Goal: Information Seeking & Learning: Learn about a topic

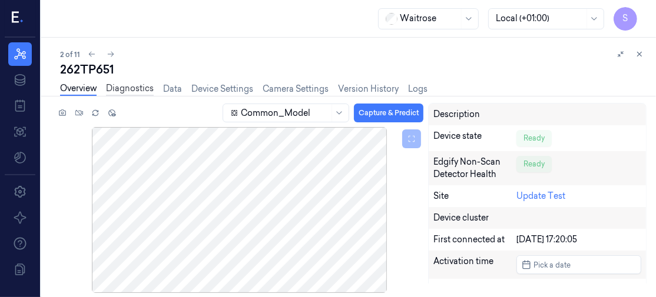
click at [118, 86] on link "Diagnostics" at bounding box center [130, 89] width 48 height 14
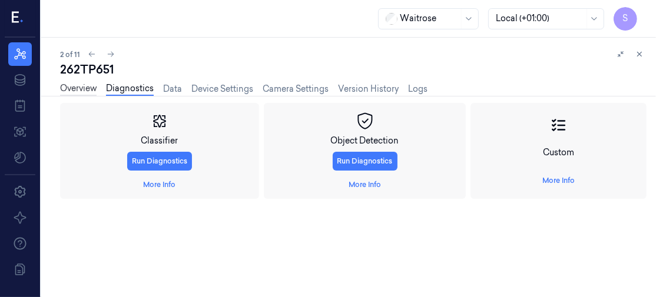
click at [86, 87] on link "Overview" at bounding box center [78, 89] width 37 height 14
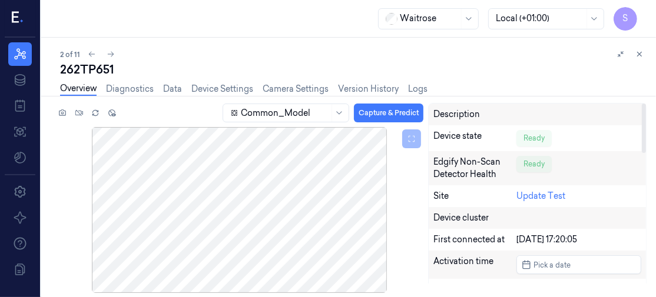
drag, startPoint x: 645, startPoint y: 115, endPoint x: 651, endPoint y: 80, distance: 36.5
click at [646, 104] on div at bounding box center [644, 128] width 4 height 49
click at [292, 85] on link "Camera Settings" at bounding box center [296, 89] width 66 height 14
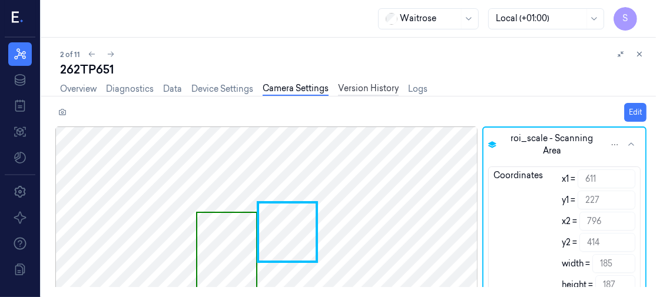
click at [379, 86] on link "Version History" at bounding box center [368, 89] width 61 height 14
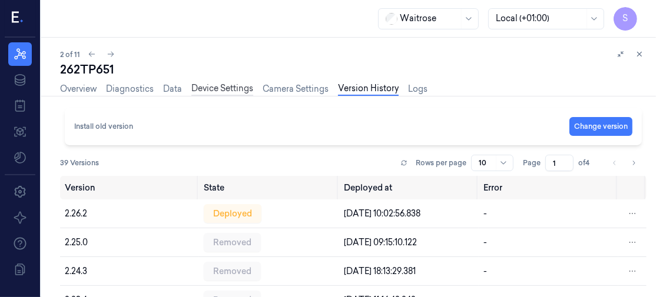
click at [223, 87] on link "Device Settings" at bounding box center [222, 89] width 62 height 14
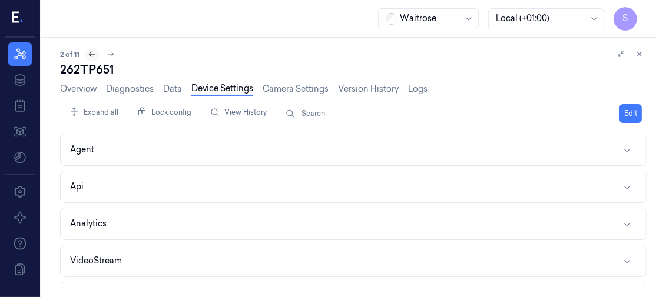
click at [90, 54] on icon at bounding box center [92, 54] width 8 height 8
click at [110, 51] on icon at bounding box center [110, 54] width 8 height 8
click at [88, 51] on icon at bounding box center [92, 54] width 8 height 8
click at [85, 91] on link "Overview" at bounding box center [78, 89] width 37 height 14
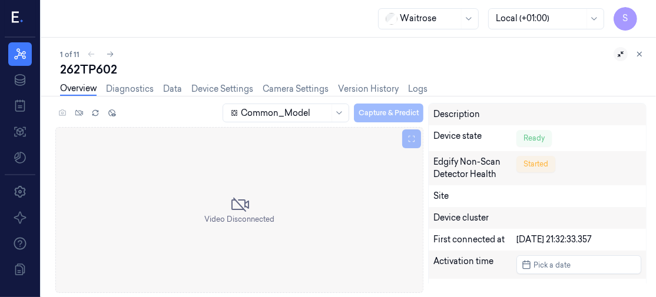
click at [618, 55] on icon at bounding box center [621, 54] width 6 height 6
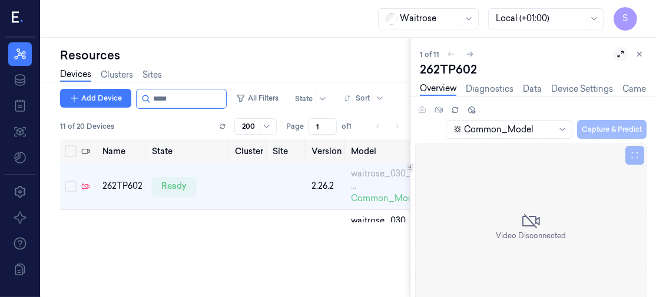
scroll to position [0, 4]
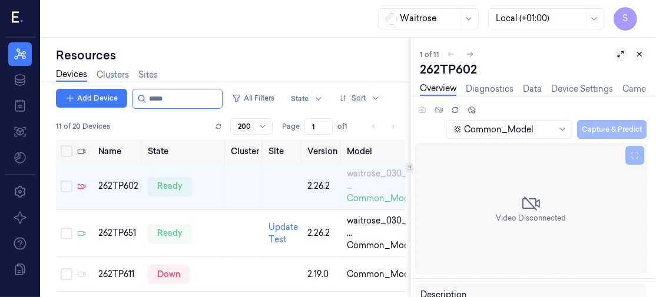
click at [641, 51] on icon at bounding box center [640, 54] width 8 height 8
